Goal: Transaction & Acquisition: Purchase product/service

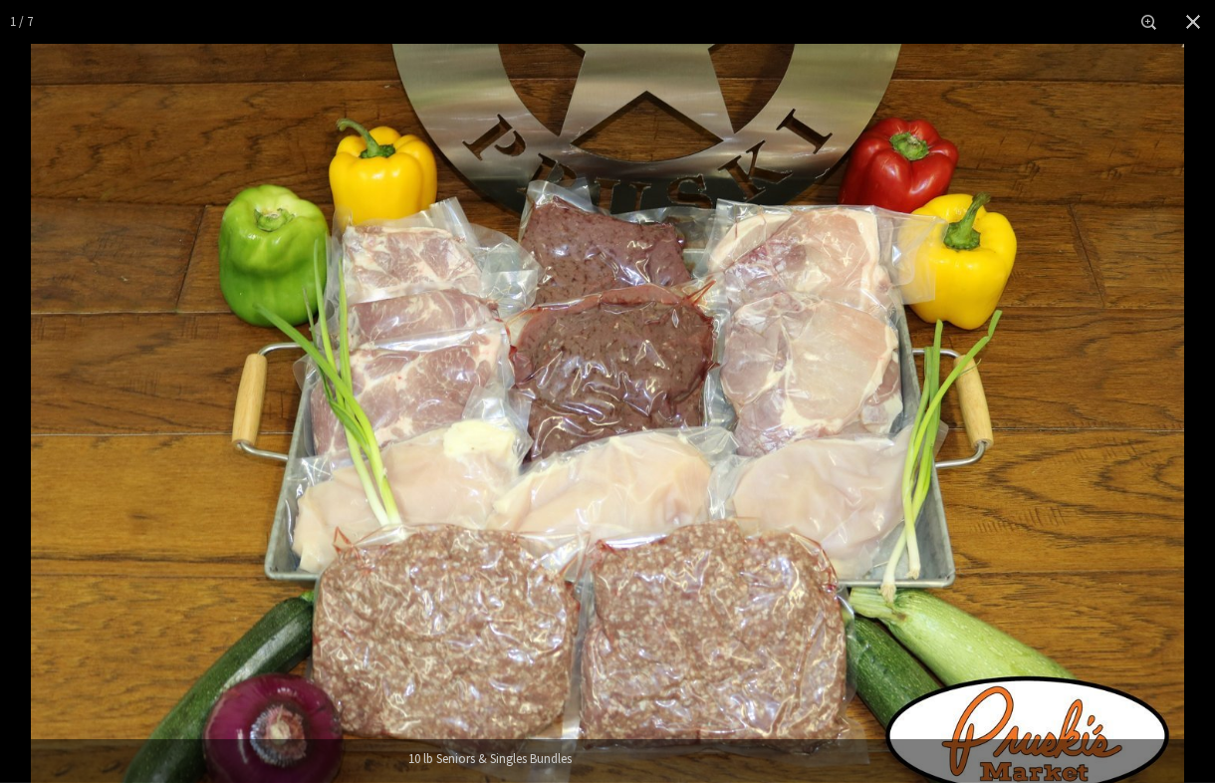
scroll to position [1060, 0]
click at [1175, 43] on button "Close" at bounding box center [1193, 22] width 44 height 44
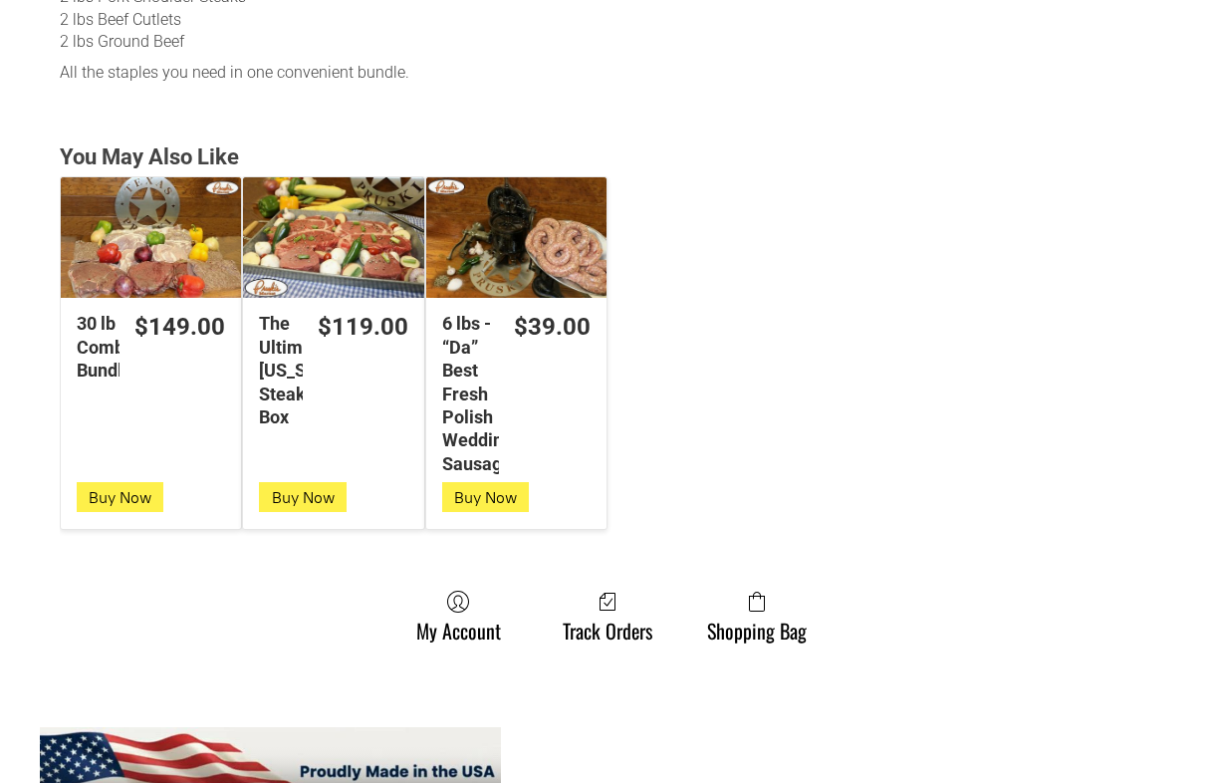
scroll to position [1347, 0]
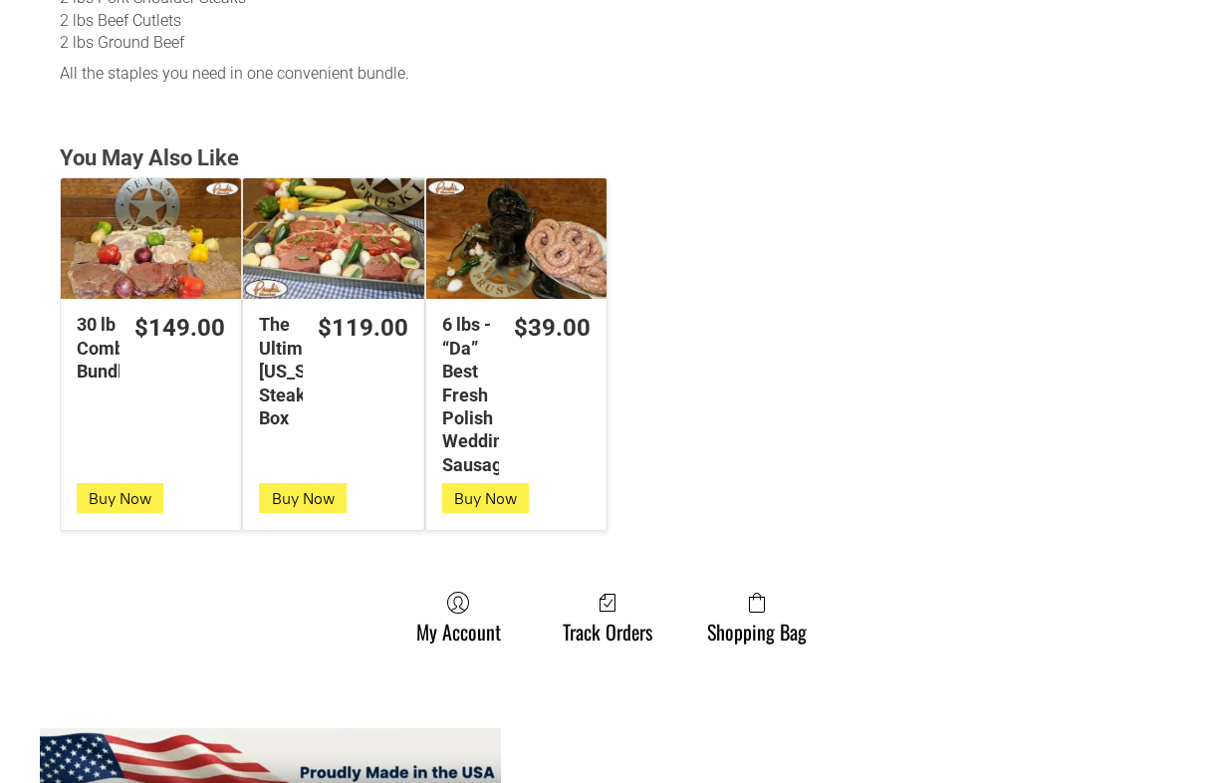
click at [302, 393] on div "The Ultimate [US_STATE] Steak Box" at bounding box center [280, 371] width 43 height 116
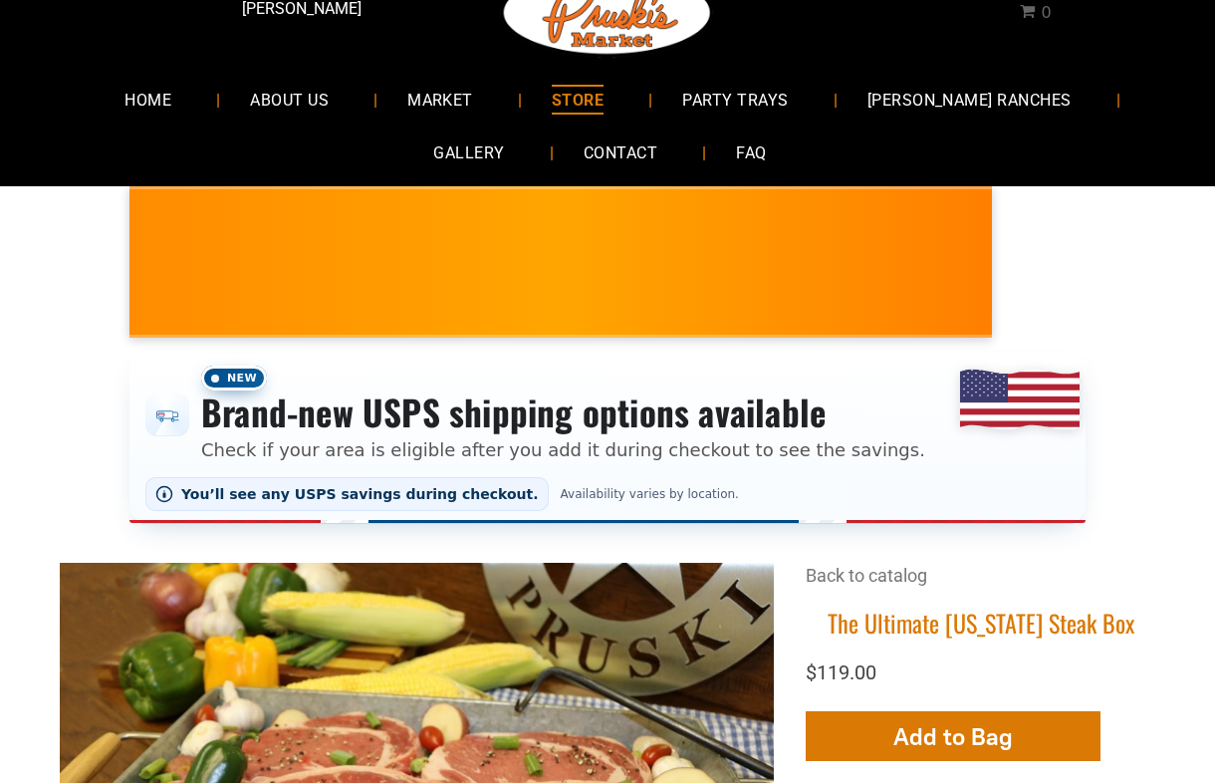
scroll to position [69, 0]
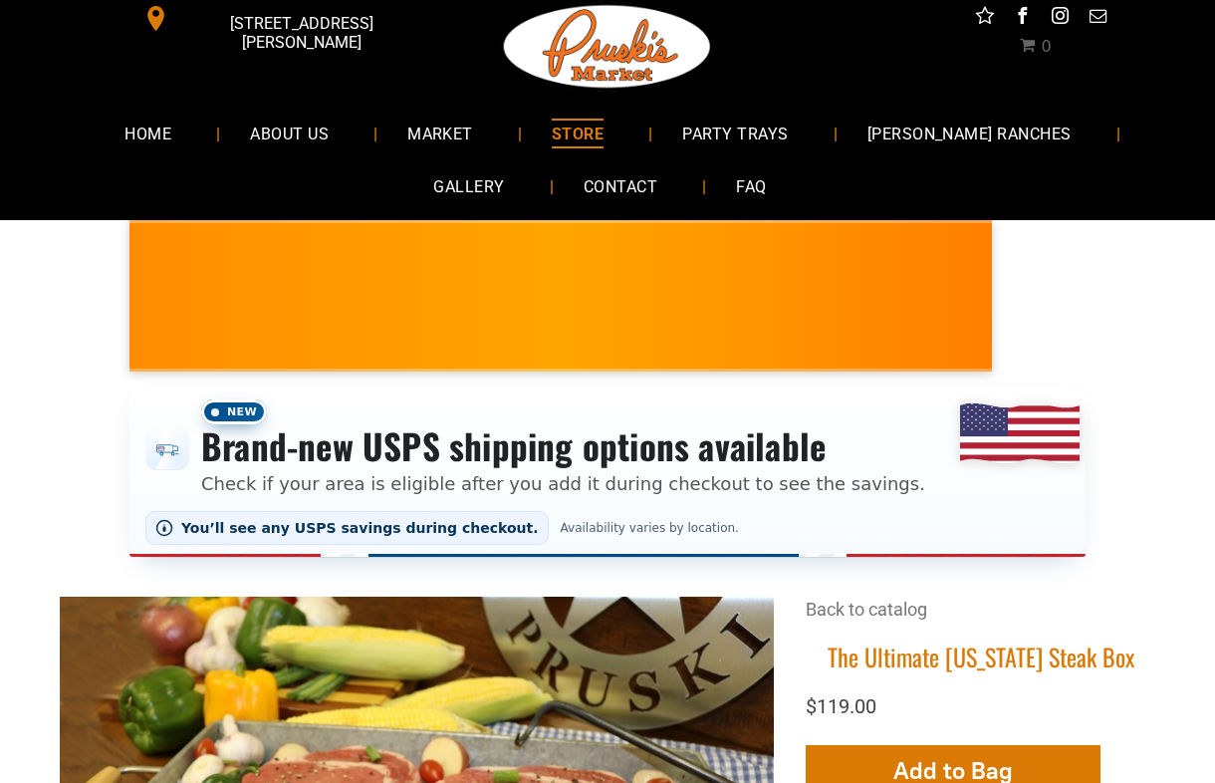
scroll to position [0, 0]
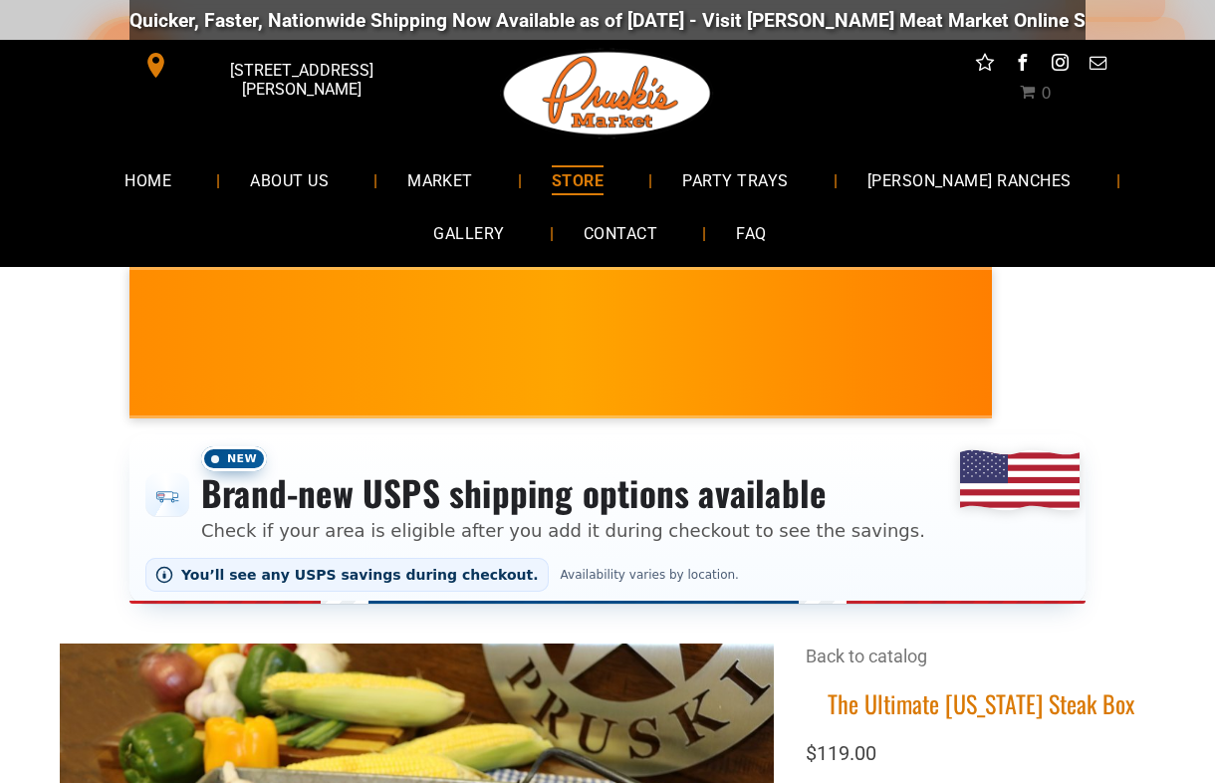
click at [953, 195] on link "[PERSON_NAME] RANCHES" at bounding box center [969, 179] width 264 height 53
